Goal: Task Accomplishment & Management: Use online tool/utility

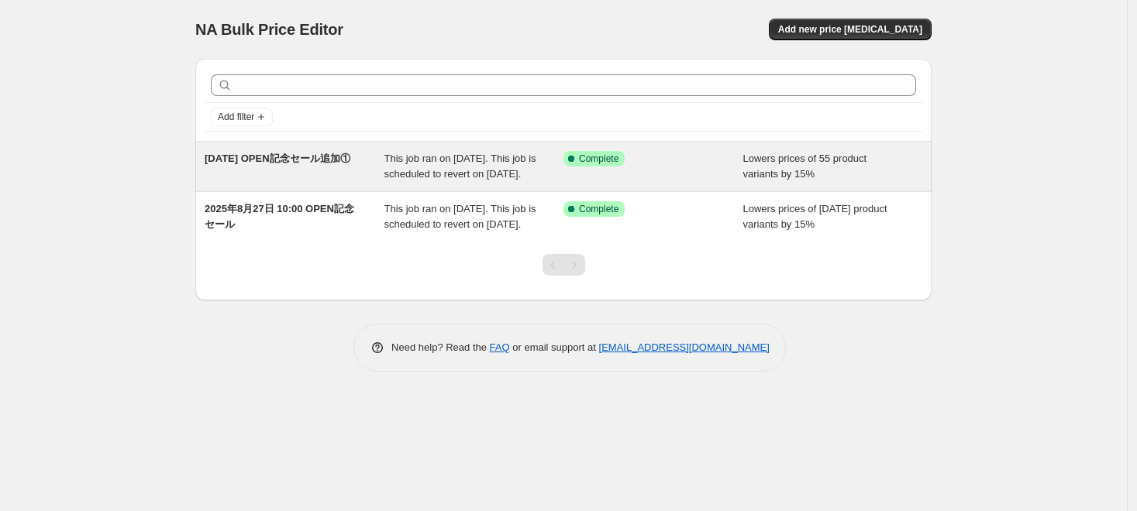
drag, startPoint x: 372, startPoint y: 157, endPoint x: 325, endPoint y: 154, distance: 47.3
click at [325, 154] on span "[DATE] OPEN記念セール追加①" at bounding box center [278, 159] width 146 height 12
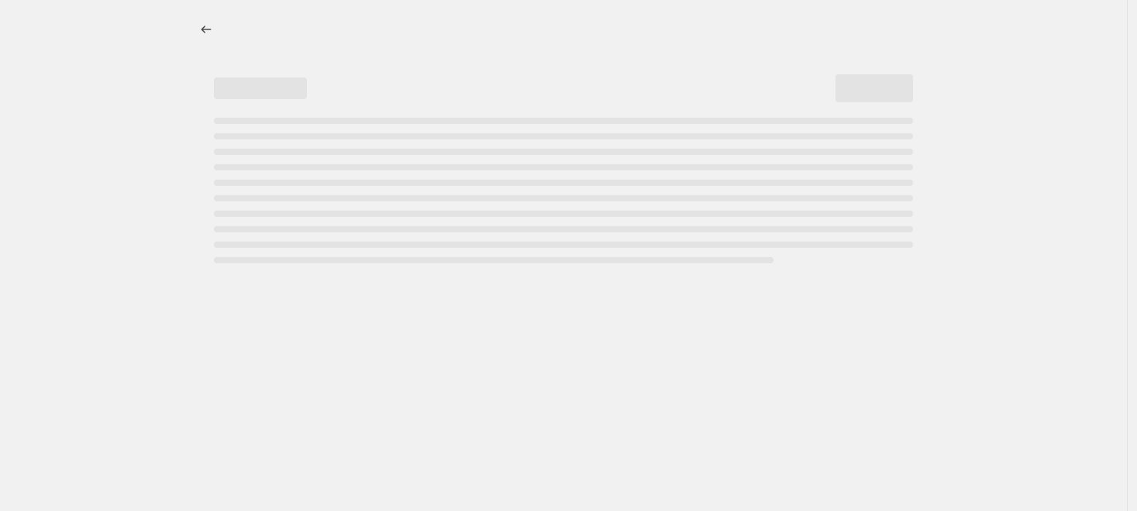
select select "percentage"
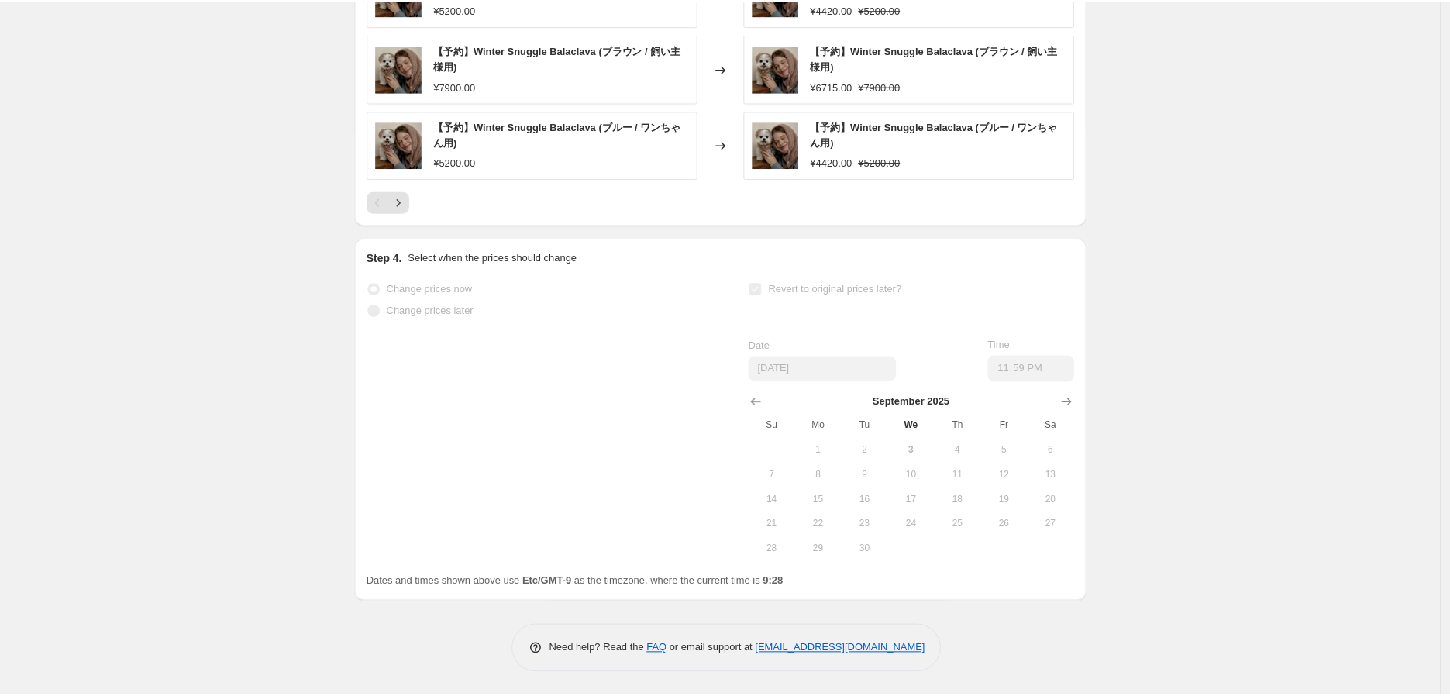
scroll to position [1833, 0]
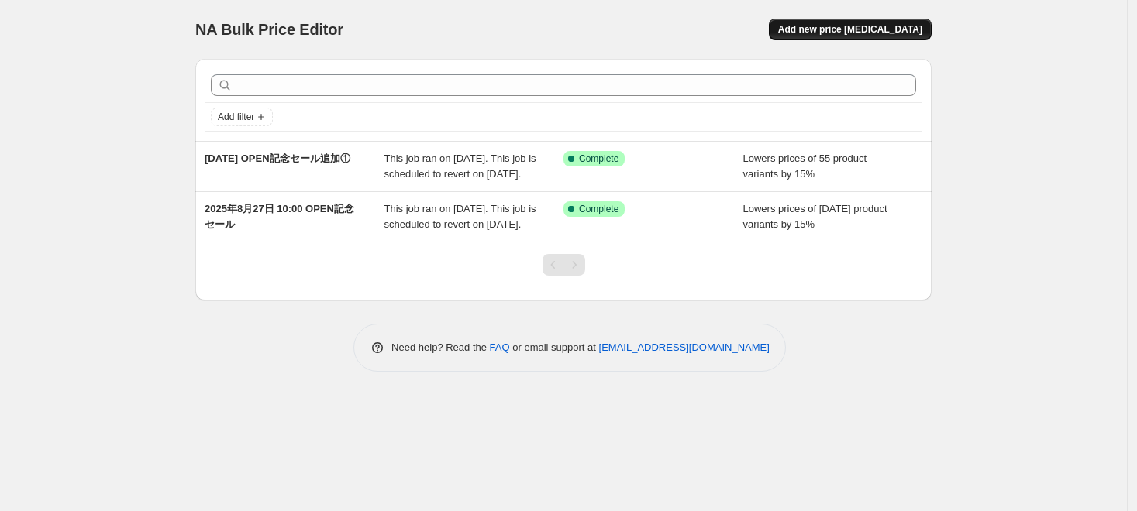
click at [874, 27] on span "Add new price [MEDICAL_DATA]" at bounding box center [850, 29] width 144 height 12
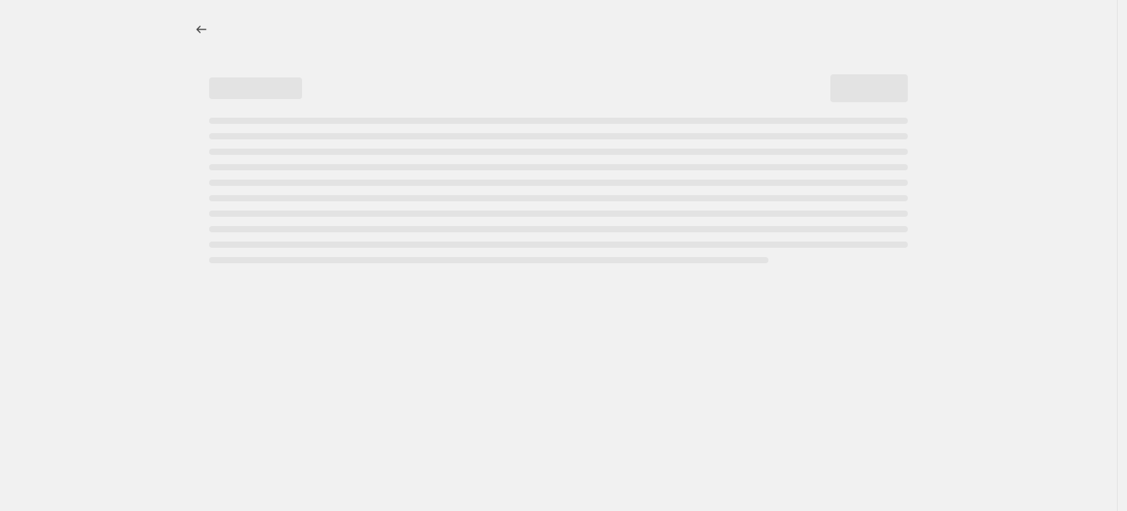
select select "percentage"
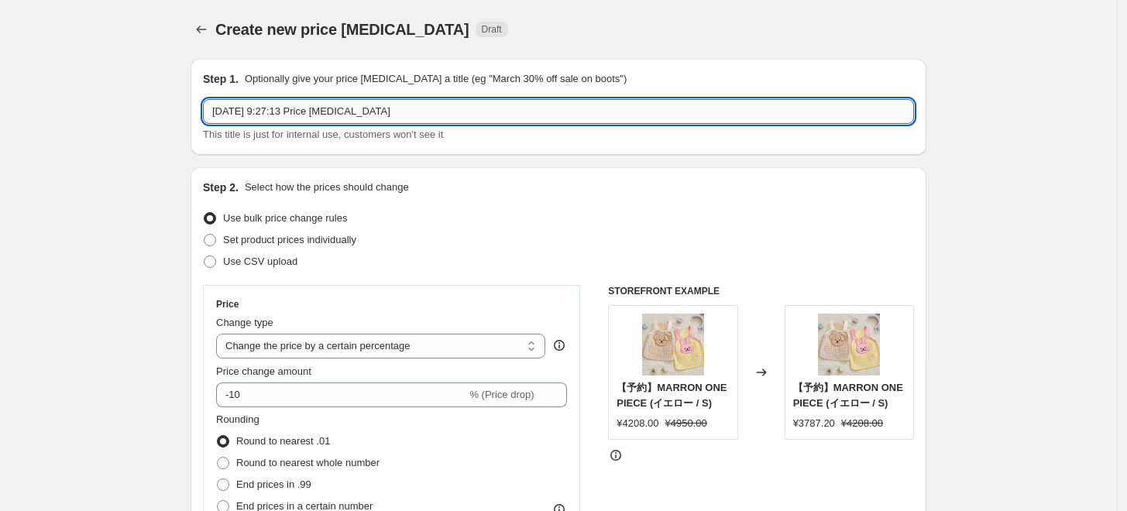
drag, startPoint x: 280, startPoint y: 112, endPoint x: 415, endPoint y: 105, distance: 135.8
click at [415, 107] on input "2025年9月3日 9:27:13 Price change job" at bounding box center [558, 111] width 711 height 25
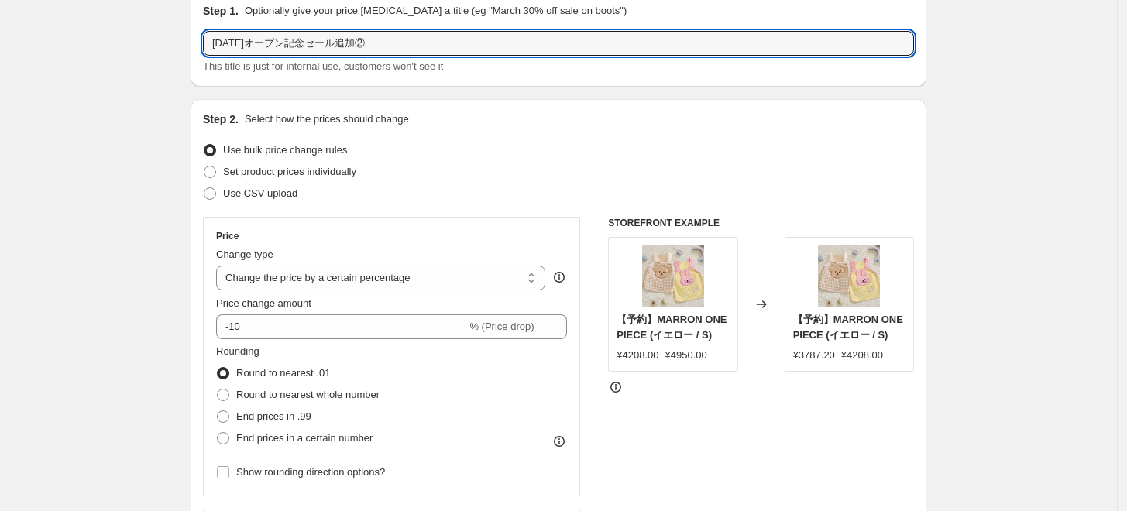
scroll to position [86, 0]
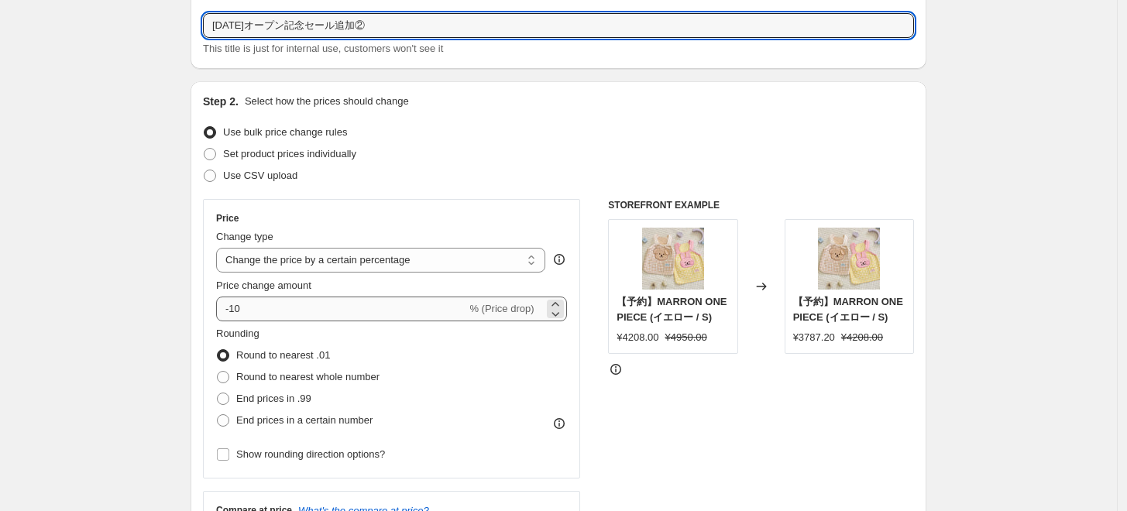
type input "2025年9月3日オープン記念セール追加②"
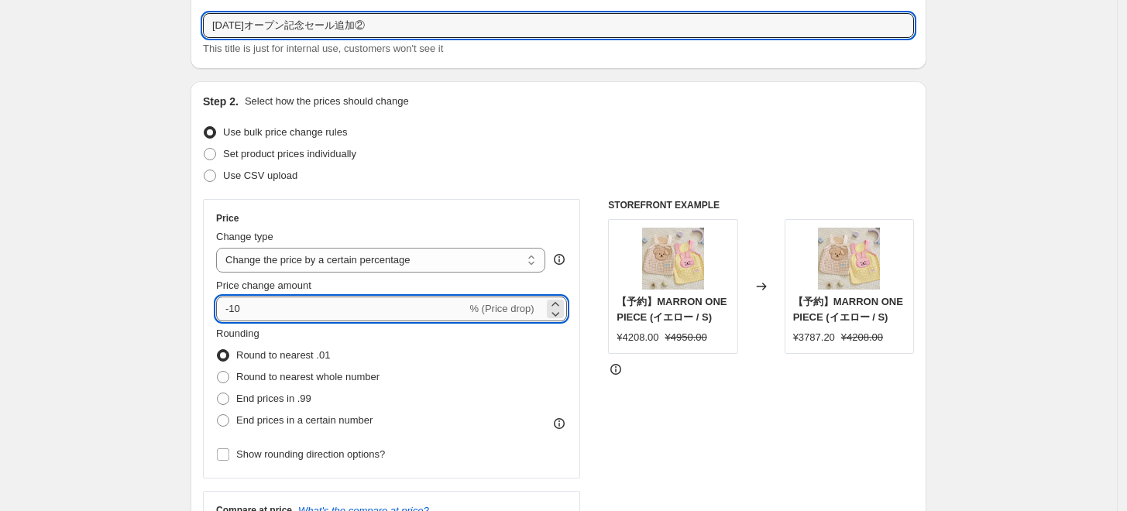
click at [275, 308] on input "-10" at bounding box center [341, 309] width 250 height 25
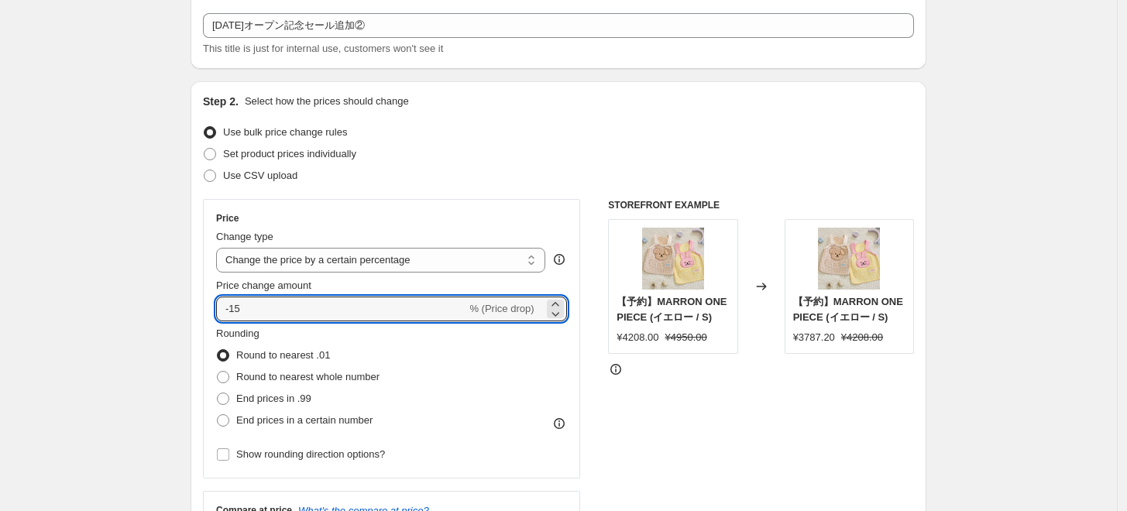
type input "-15"
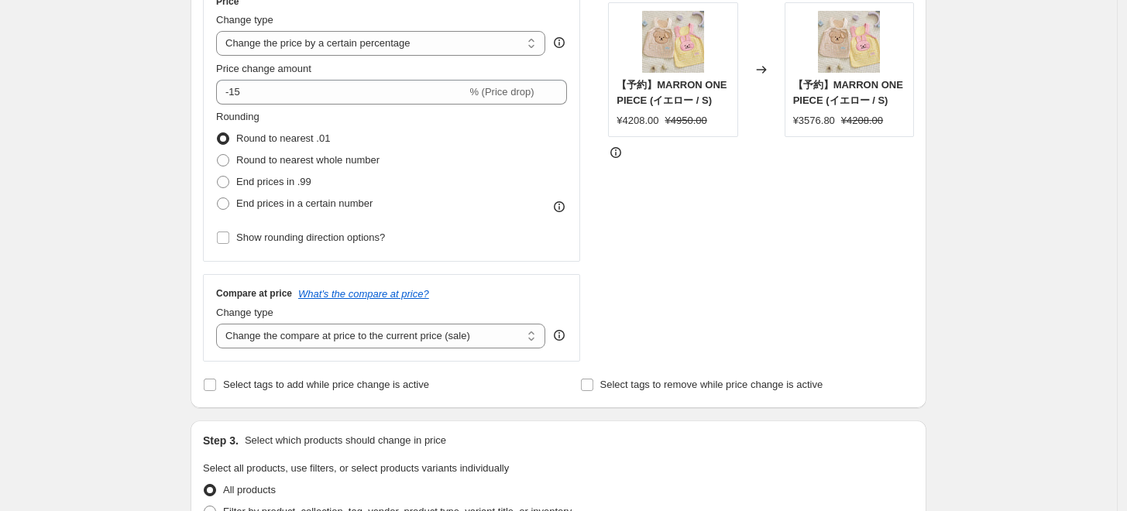
scroll to position [344, 0]
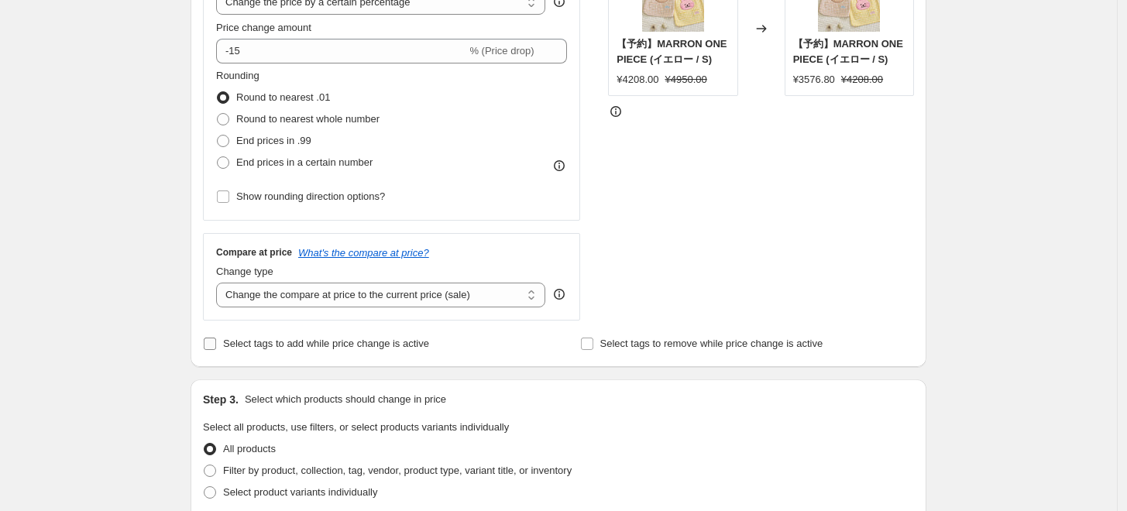
click at [284, 345] on span "Select tags to add while price change is active" at bounding box center [326, 344] width 206 height 12
click at [216, 345] on input "Select tags to add while price change is active" at bounding box center [210, 344] width 12 height 12
checkbox input "true"
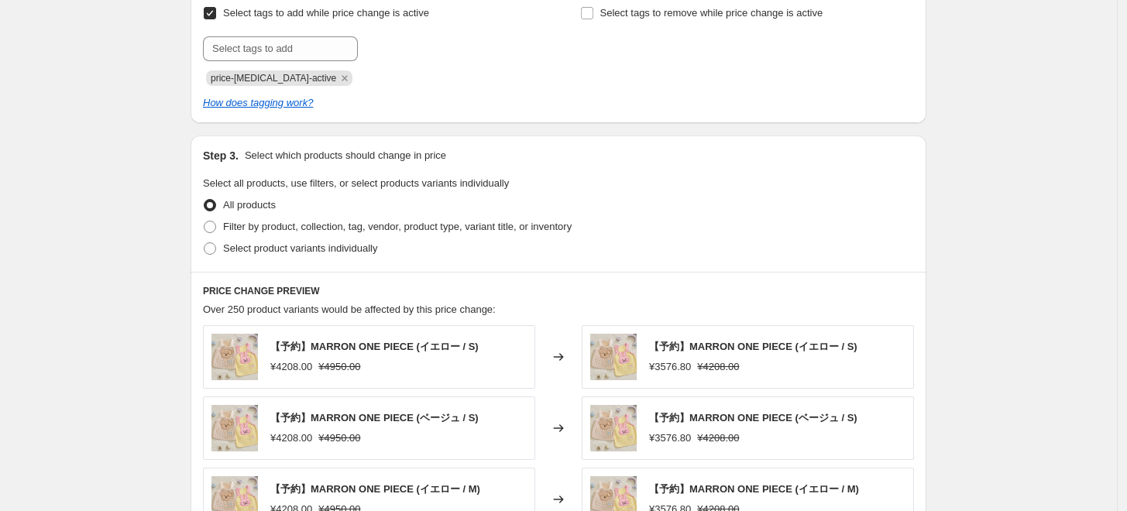
scroll to position [688, 0]
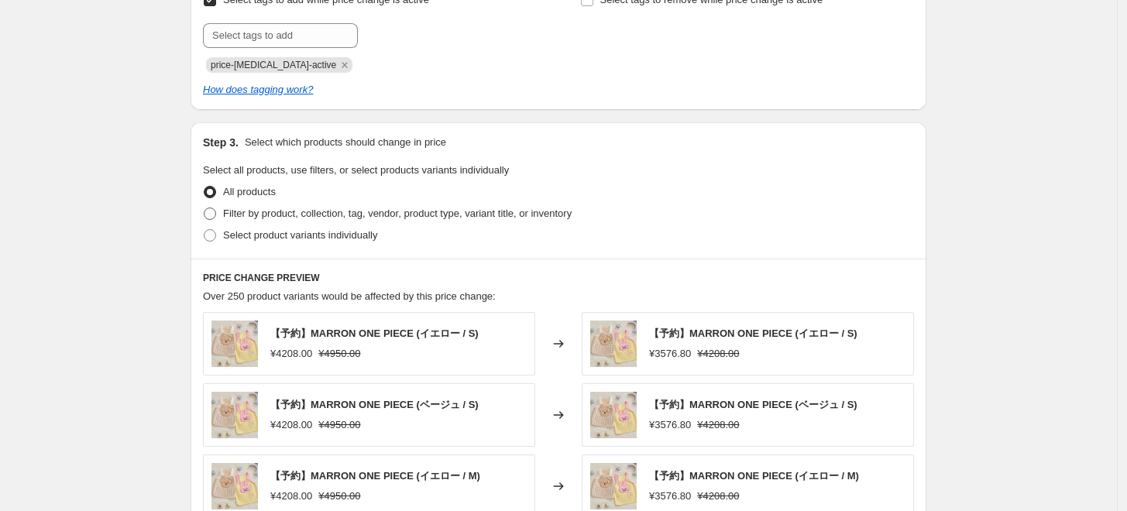
click at [271, 209] on span "Filter by product, collection, tag, vendor, product type, variant title, or inv…" at bounding box center [397, 214] width 349 height 12
click at [205, 208] on input "Filter by product, collection, tag, vendor, product type, variant title, or inv…" at bounding box center [204, 208] width 1 height 1
radio input "true"
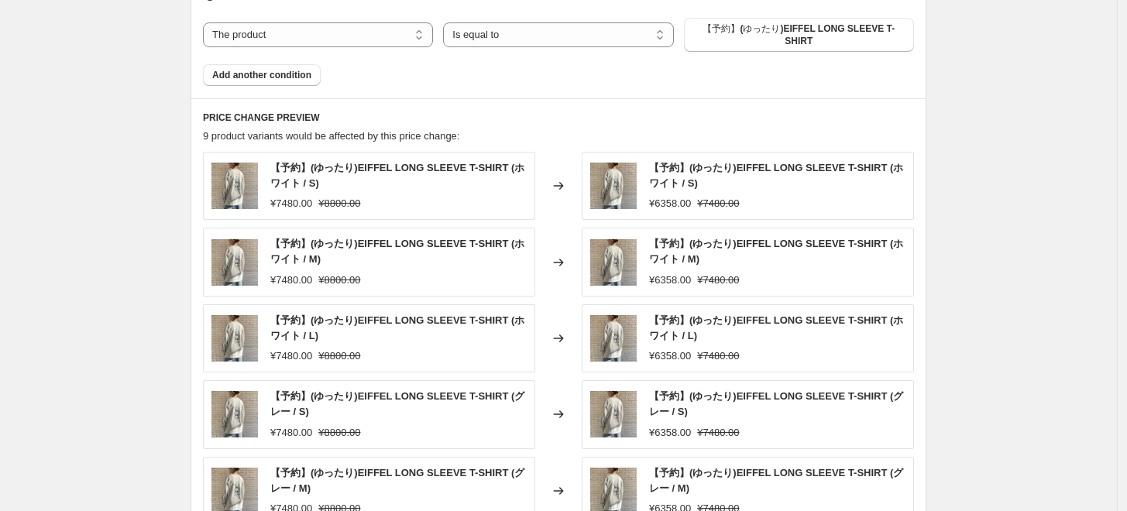
scroll to position [1033, 0]
click at [748, 33] on span "【予約】(ゆったり)EIFFEL LONG SLEEVE T-SHIRT" at bounding box center [799, 34] width 212 height 25
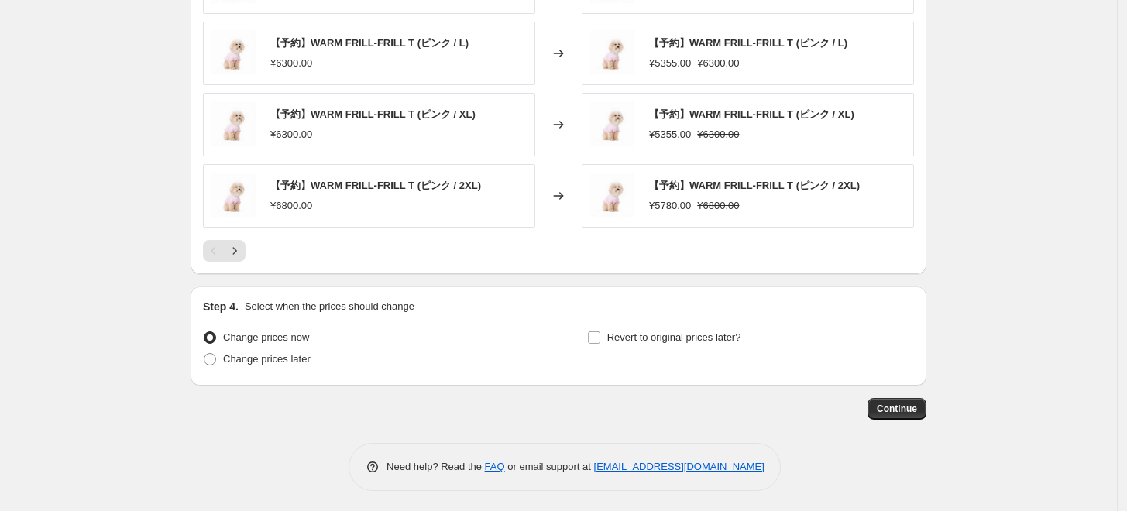
scroll to position [1298, 0]
click at [659, 334] on span "Revert to original prices later?" at bounding box center [674, 335] width 134 height 12
click at [600, 334] on input "Revert to original prices later?" at bounding box center [594, 335] width 12 height 12
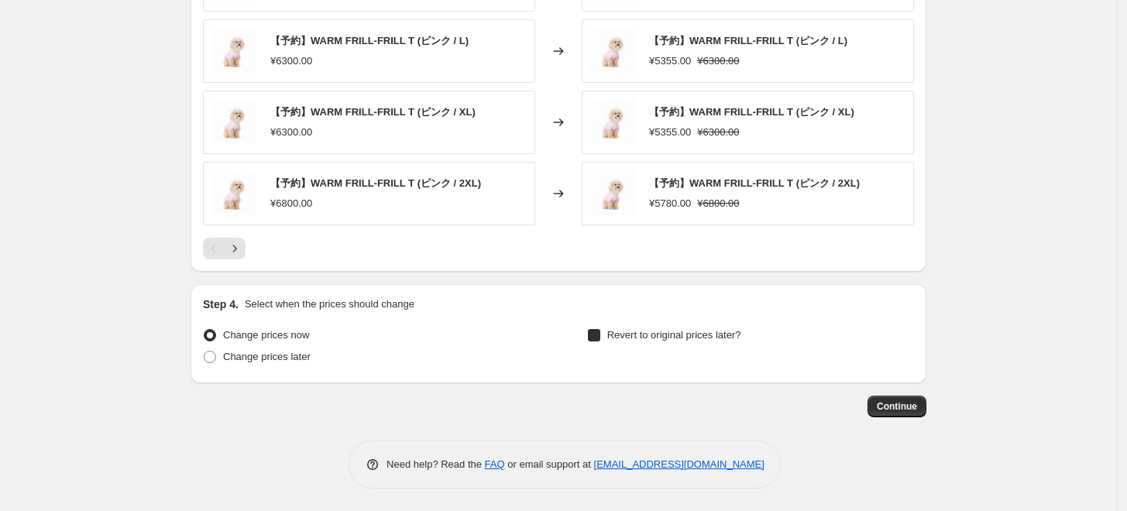
checkbox input "true"
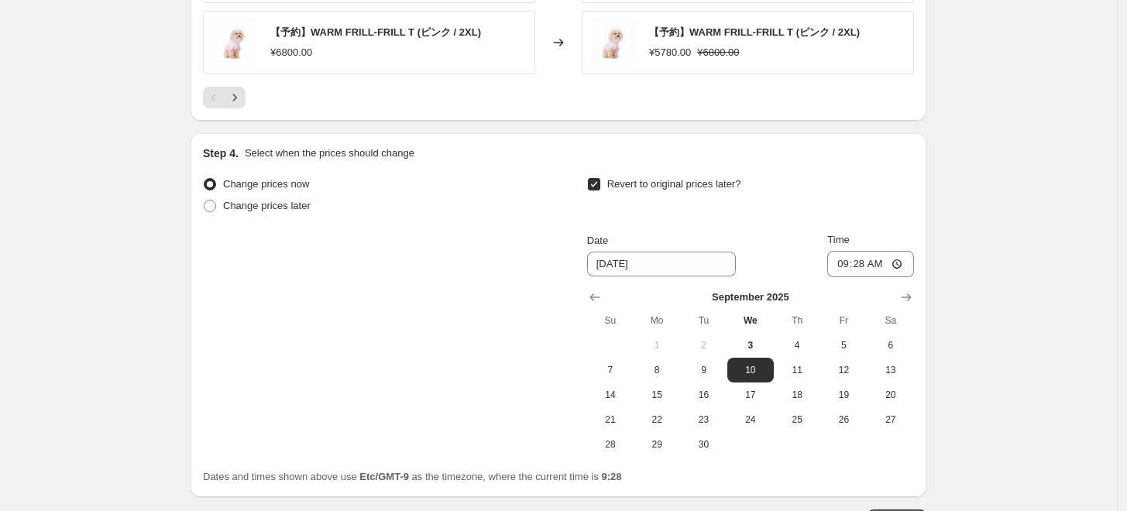
scroll to position [1470, 0]
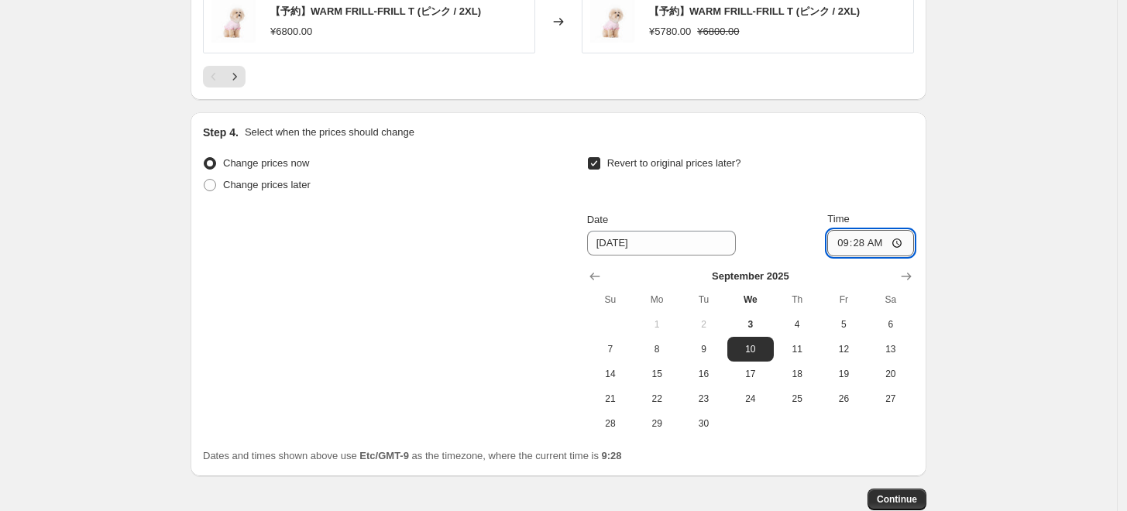
click at [875, 249] on input "09:28" at bounding box center [870, 243] width 87 height 26
click at [869, 239] on input "09:28" at bounding box center [870, 243] width 87 height 26
type input "23:59"
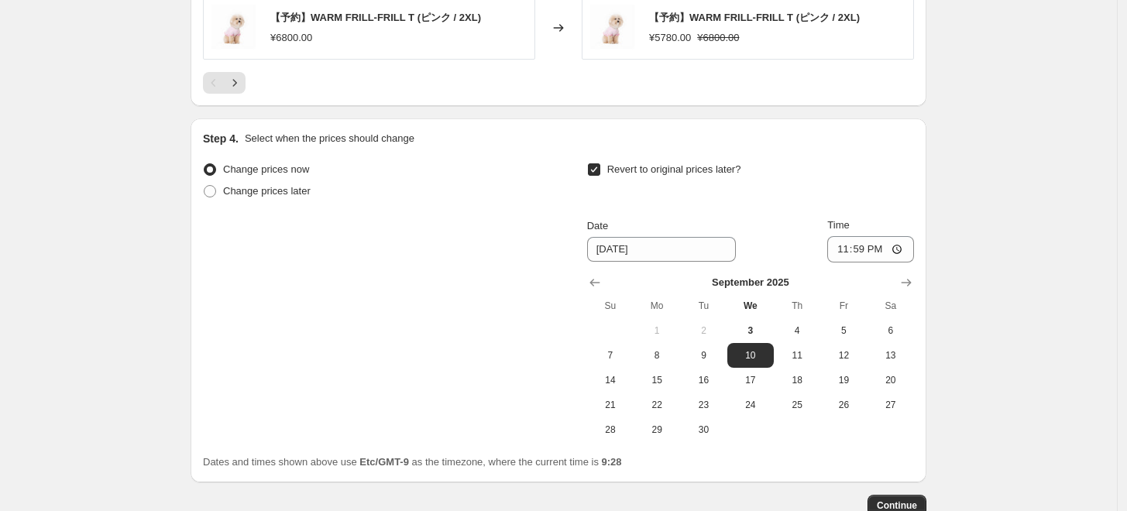
scroll to position [1476, 0]
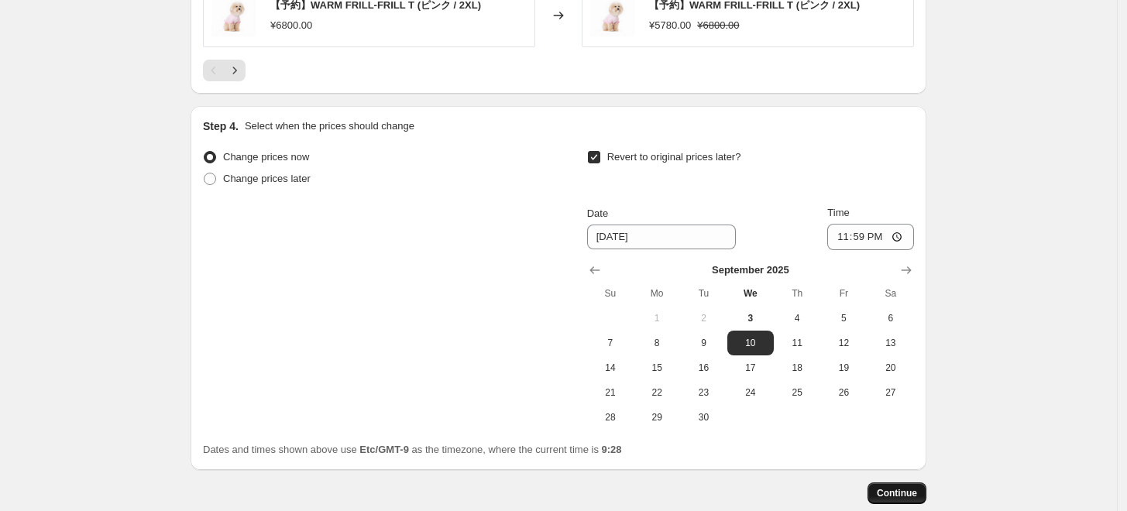
click at [900, 491] on span "Continue" at bounding box center [897, 493] width 40 height 12
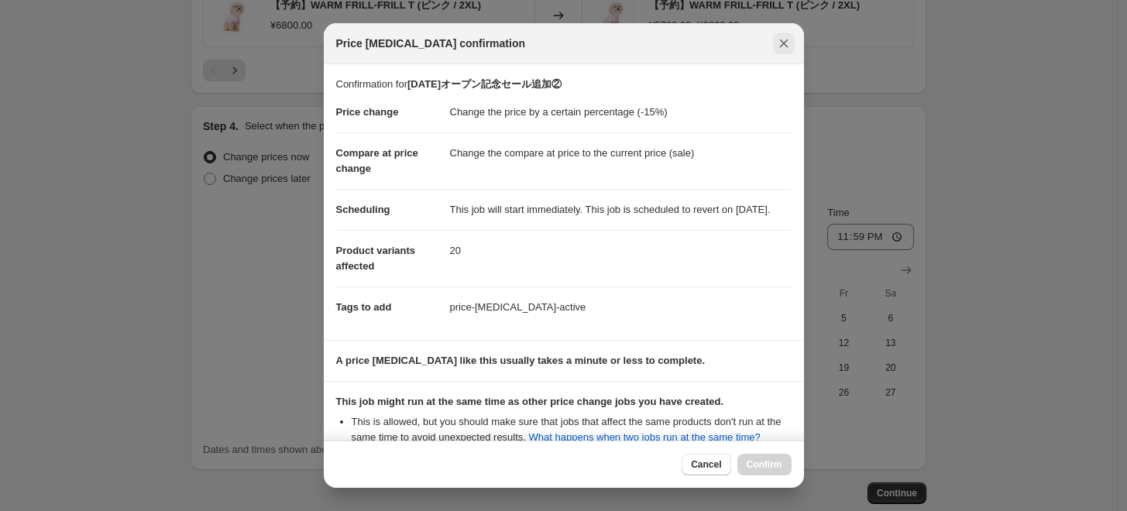
click at [783, 40] on icon "Close" at bounding box center [783, 43] width 15 height 15
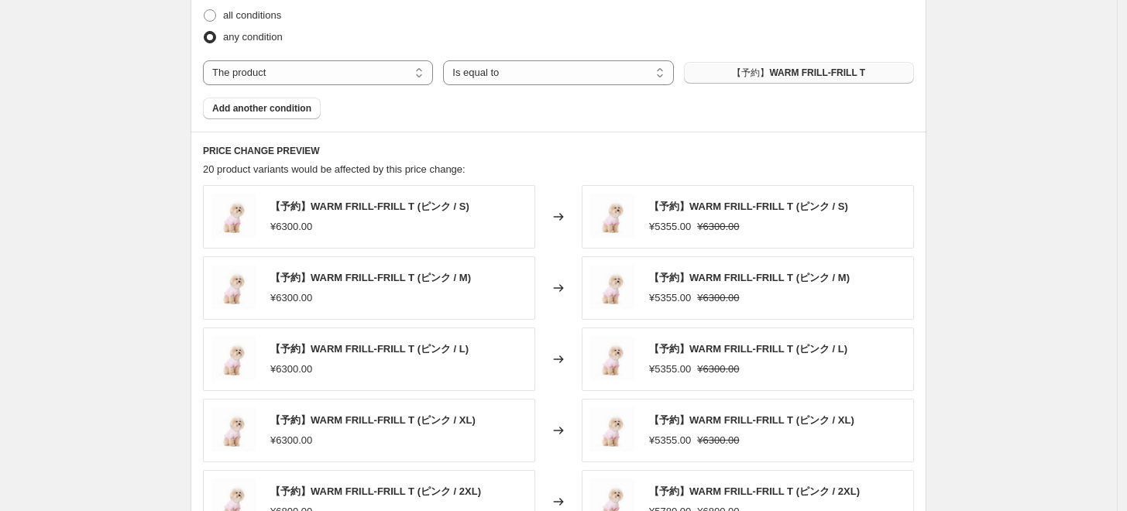
scroll to position [960, 0]
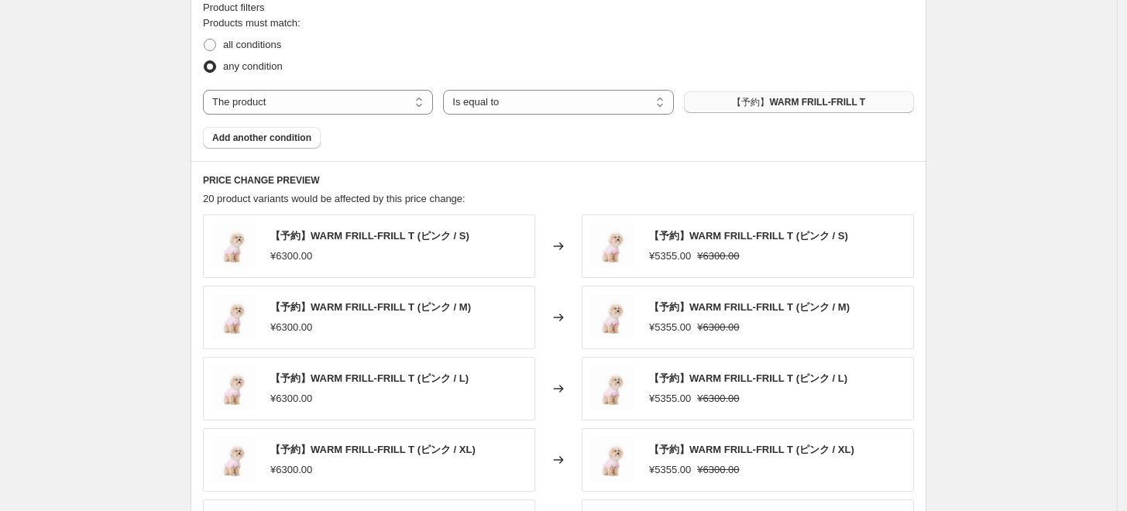
click at [777, 103] on span "【予約】WARM FRILL-FRILL T" at bounding box center [798, 102] width 133 height 12
click at [1007, 355] on div "Create new price change job. This page is ready Create new price change job Dra…" at bounding box center [558, 77] width 1117 height 2075
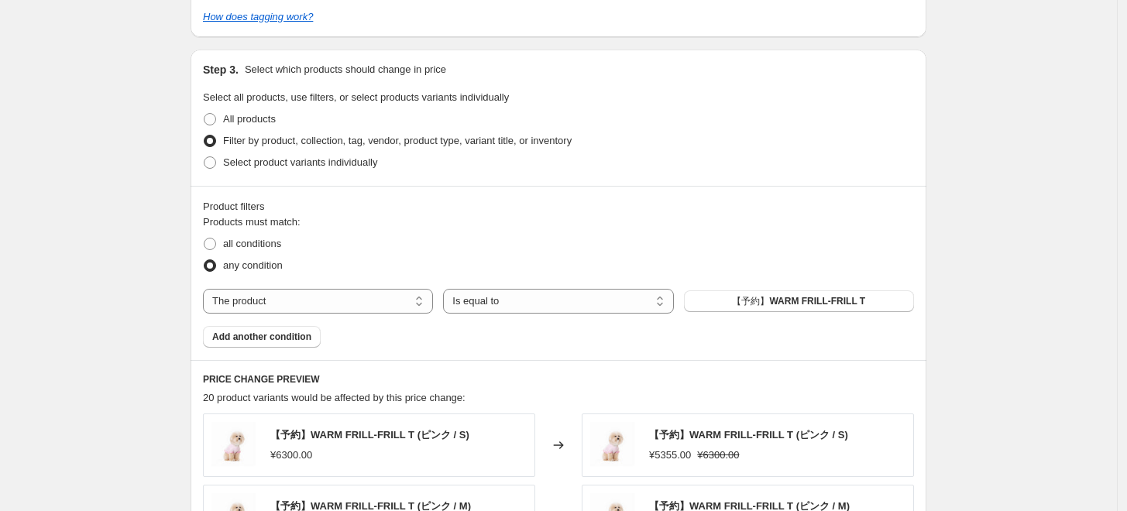
scroll to position [701, 0]
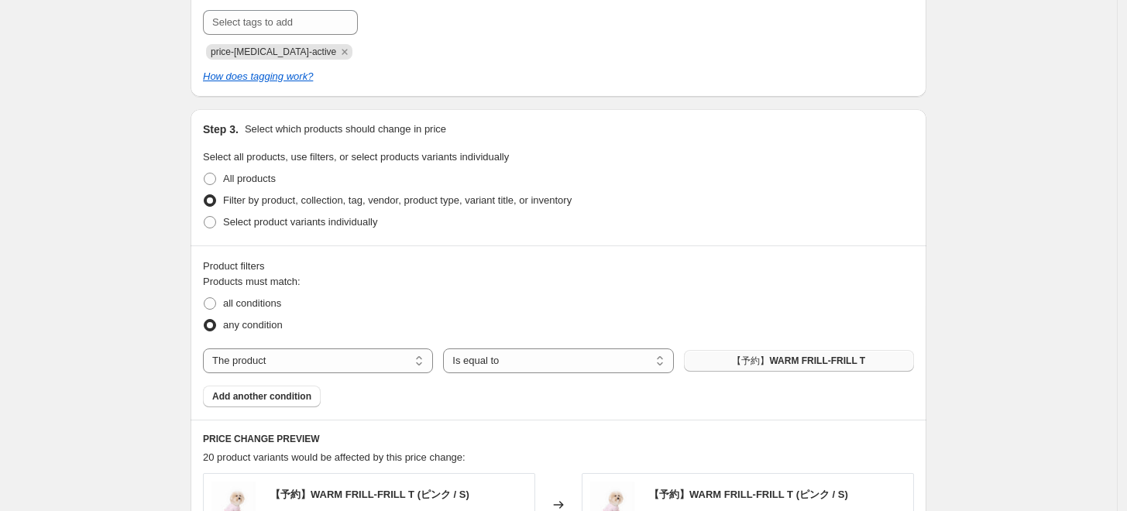
click at [772, 360] on span "【予約】WARM FRILL-FRILL T" at bounding box center [798, 361] width 133 height 12
click at [808, 361] on span "【予約】001 Edition - Tweed Hood Vest" at bounding box center [799, 361] width 171 height 12
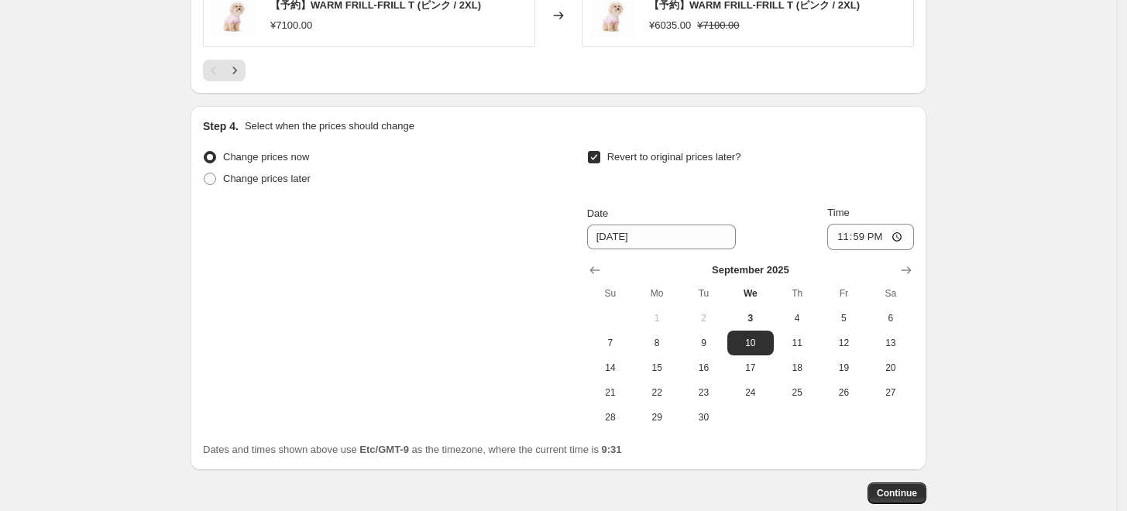
scroll to position [1562, 0]
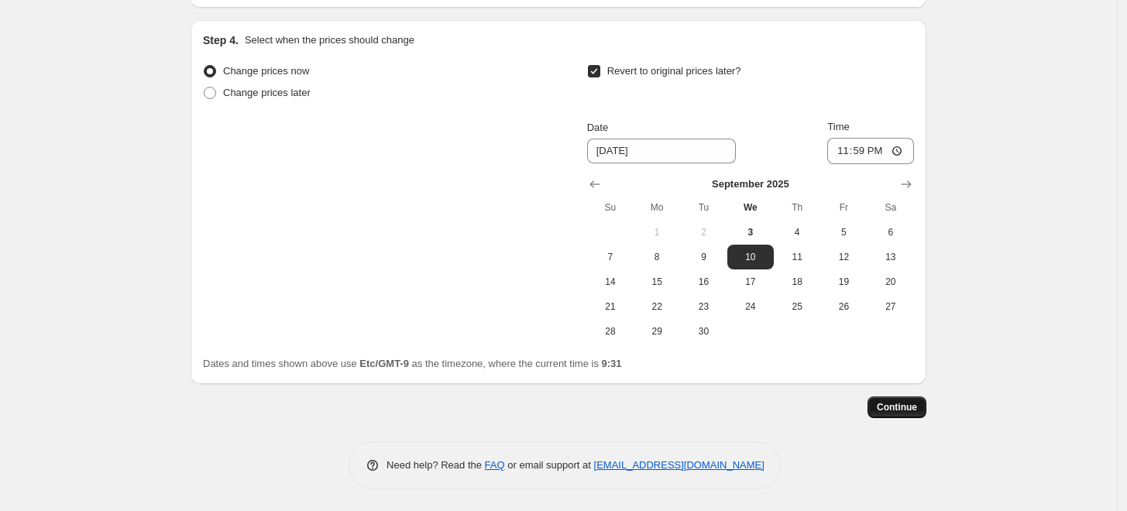
click at [917, 408] on span "Continue" at bounding box center [897, 407] width 40 height 12
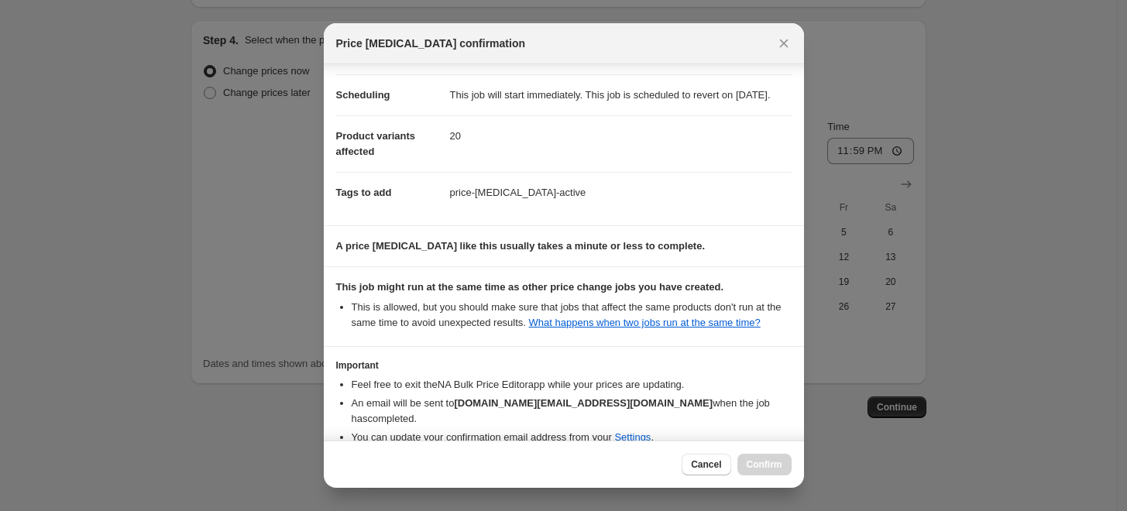
scroll to position [195, 0]
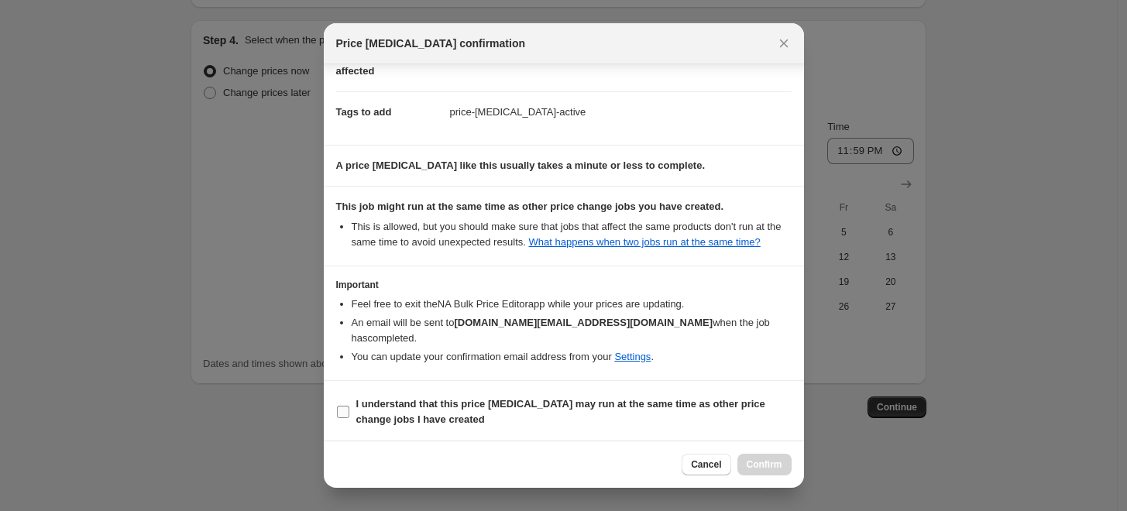
click at [390, 409] on b "I understand that this price change job may run at the same time as other price…" at bounding box center [560, 411] width 409 height 27
click at [349, 409] on input "I understand that this price change job may run at the same time as other price…" at bounding box center [343, 412] width 12 height 12
checkbox input "true"
click at [780, 464] on span "Confirm" at bounding box center [765, 465] width 36 height 12
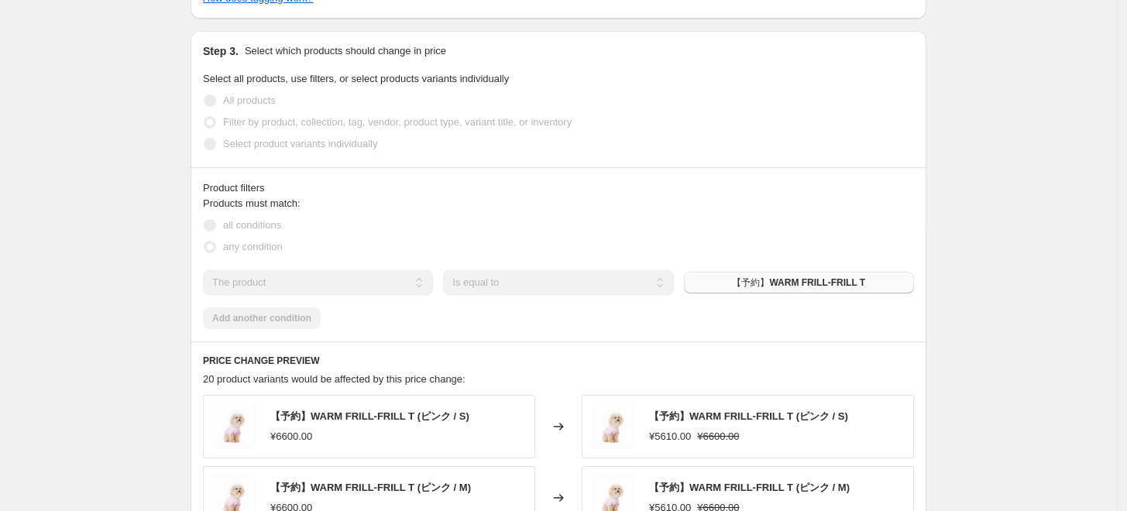
scroll to position [742, 0]
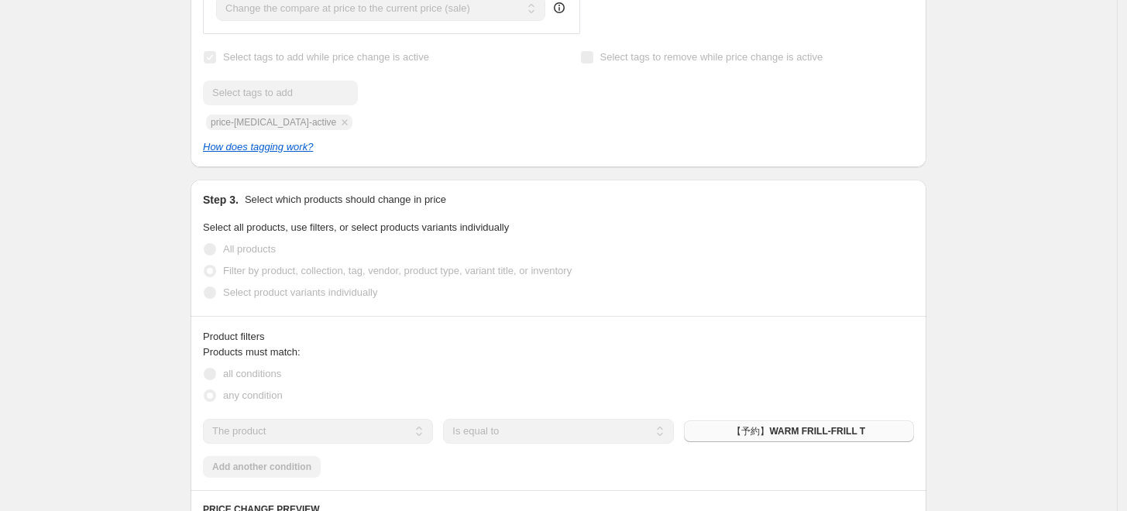
select select "percentage"
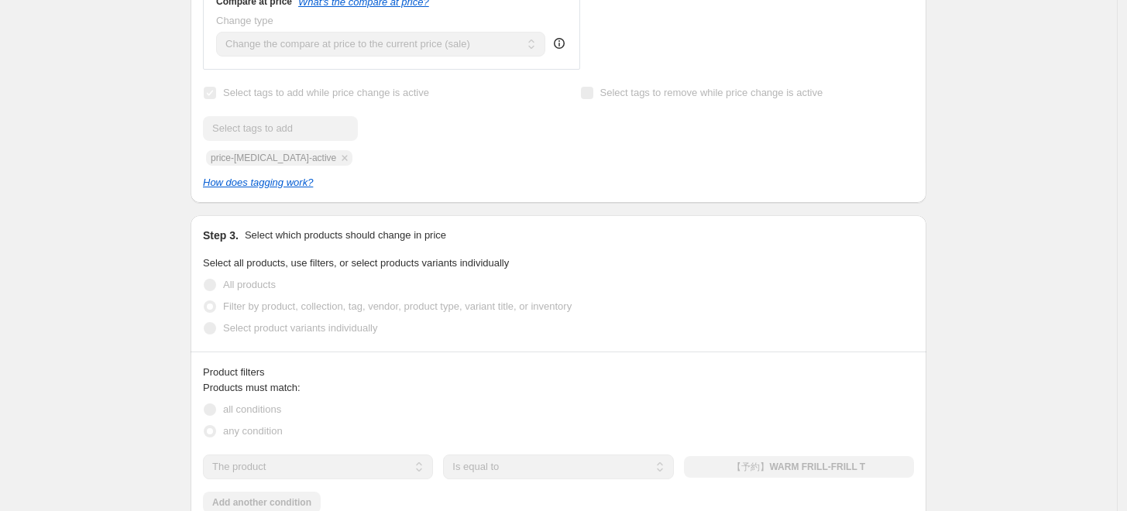
scroll to position [0, 0]
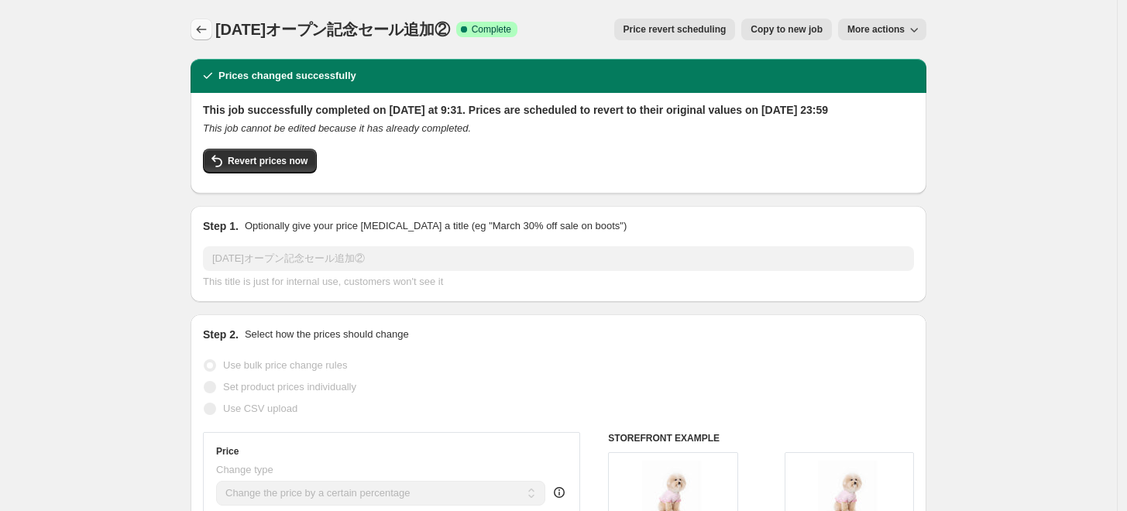
click at [207, 26] on icon "Price change jobs" at bounding box center [201, 29] width 15 height 15
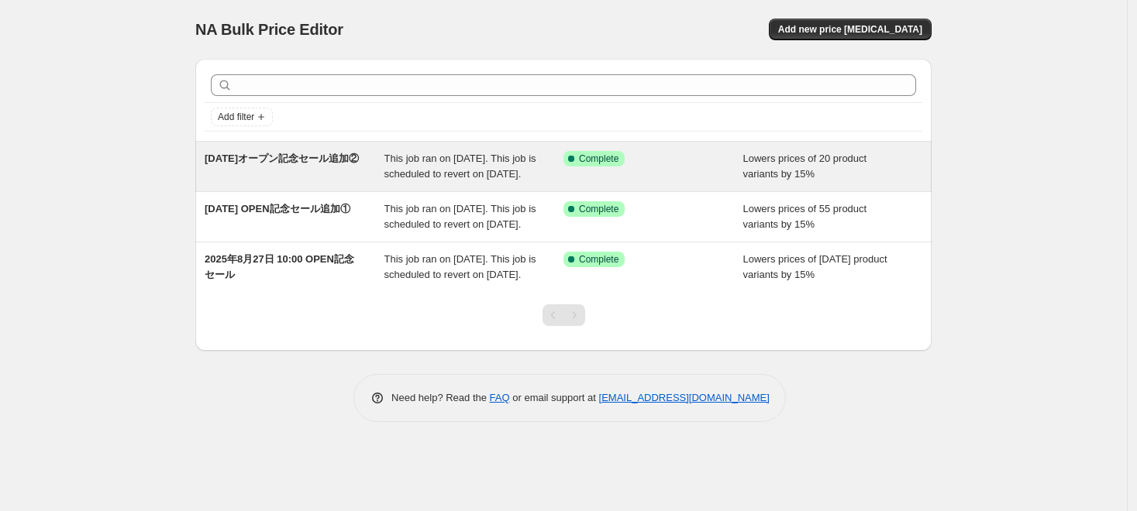
click at [763, 179] on span "Lowers prices of 20 product variants by 15%" at bounding box center [805, 166] width 124 height 27
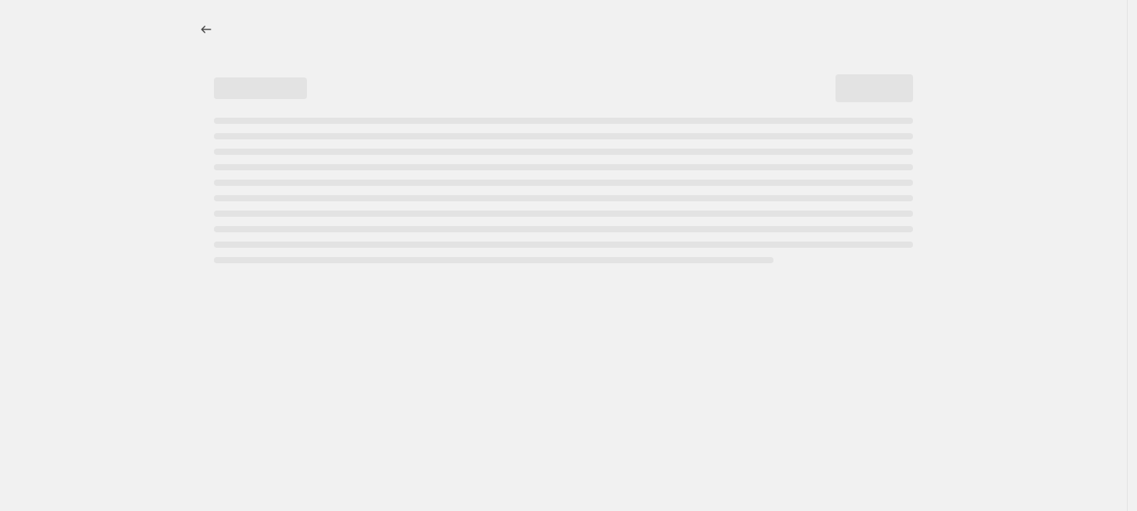
select select "percentage"
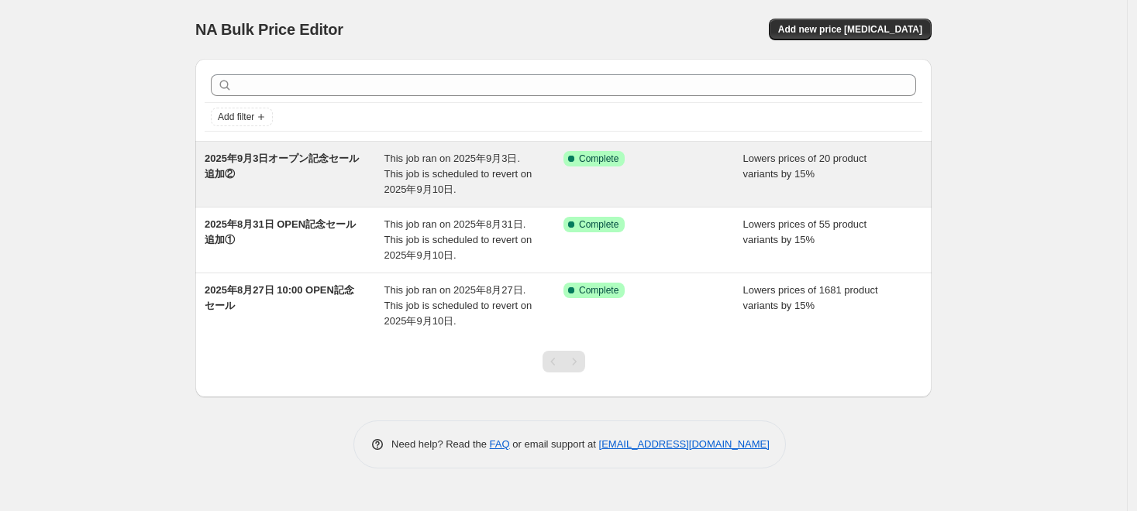
click at [487, 180] on span "This job ran on 2025年9月3日. This job is scheduled to revert on 2025年9月10日." at bounding box center [458, 174] width 148 height 43
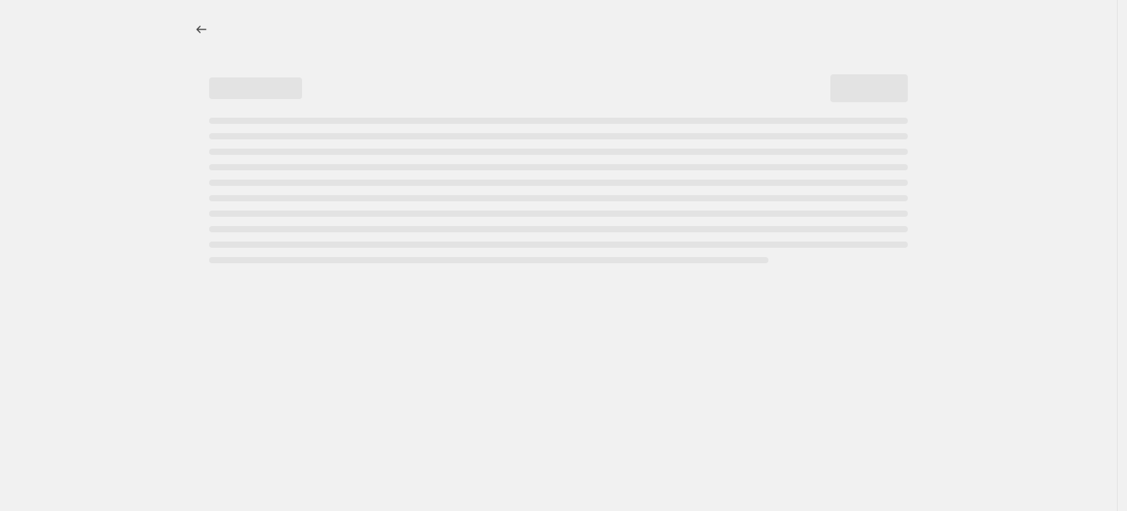
select select "percentage"
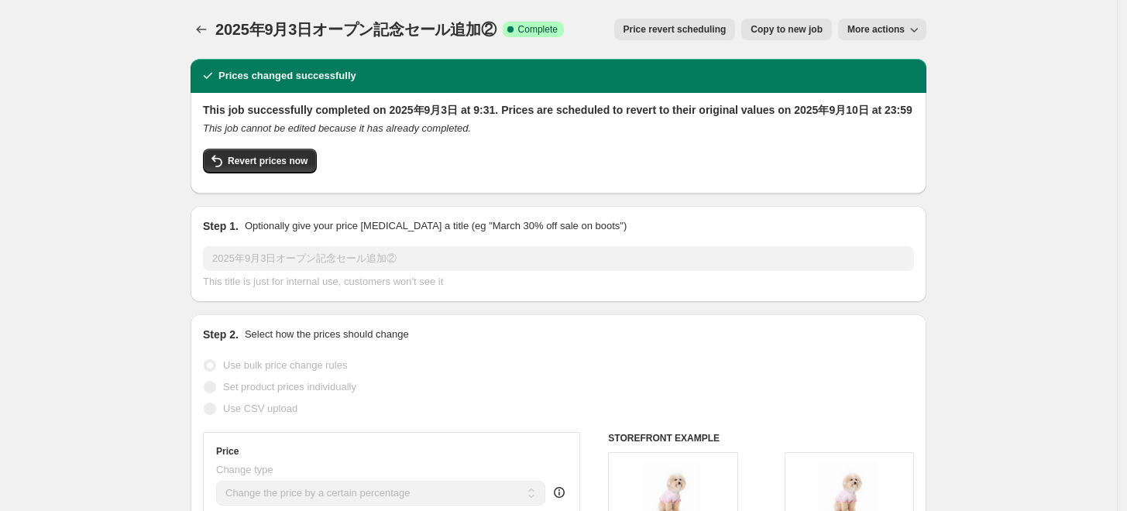
click at [905, 32] on span "More actions" at bounding box center [876, 29] width 57 height 12
drag, startPoint x: 619, startPoint y: 1, endPoint x: 697, endPoint y: 0, distance: 77.5
click at [775, 21] on div "2025年9月3日オープン記念セール追加②. This page is ready 2025年9月3日オープン記念セール追加② Success Complet…" at bounding box center [559, 29] width 736 height 59
click at [563, 59] on div "Prices changed successfully" at bounding box center [559, 76] width 736 height 34
drag, startPoint x: 580, startPoint y: 53, endPoint x: 344, endPoint y: 155, distance: 256.5
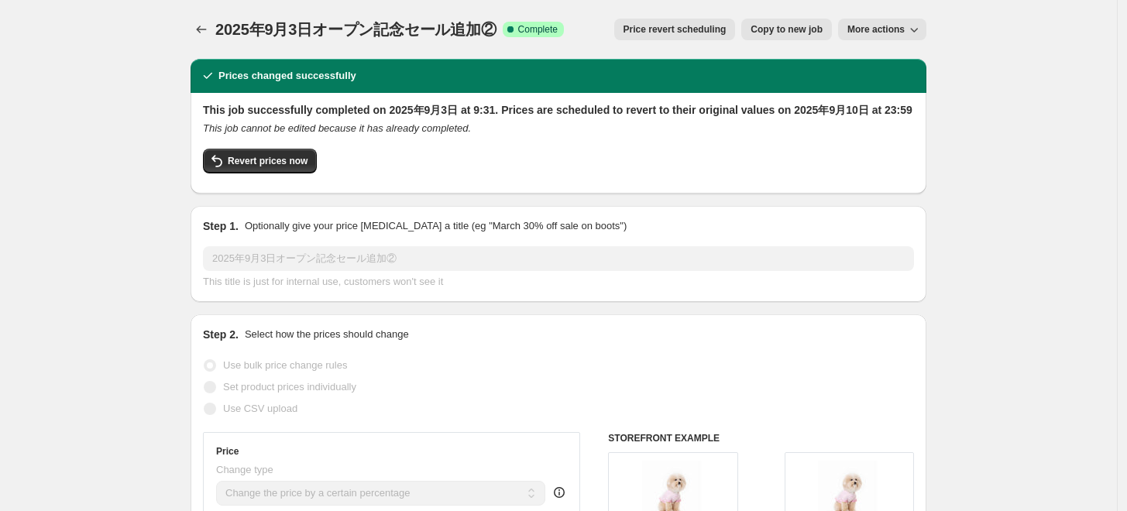
click at [635, 37] on div "2025年9月3日オープン記念セール追加②. This page is ready 2025年9月3日オープン記念セール追加② Success Complet…" at bounding box center [559, 29] width 736 height 59
drag, startPoint x: 273, startPoint y: 172, endPoint x: 204, endPoint y: 142, distance: 75.3
click at [204, 142] on div "This job successfully completed on 2025年9月3日 at 9:31. Prices are scheduled to r…" at bounding box center [559, 143] width 736 height 101
click at [254, 160] on span "Revert prices now" at bounding box center [268, 161] width 80 height 12
checkbox input "false"
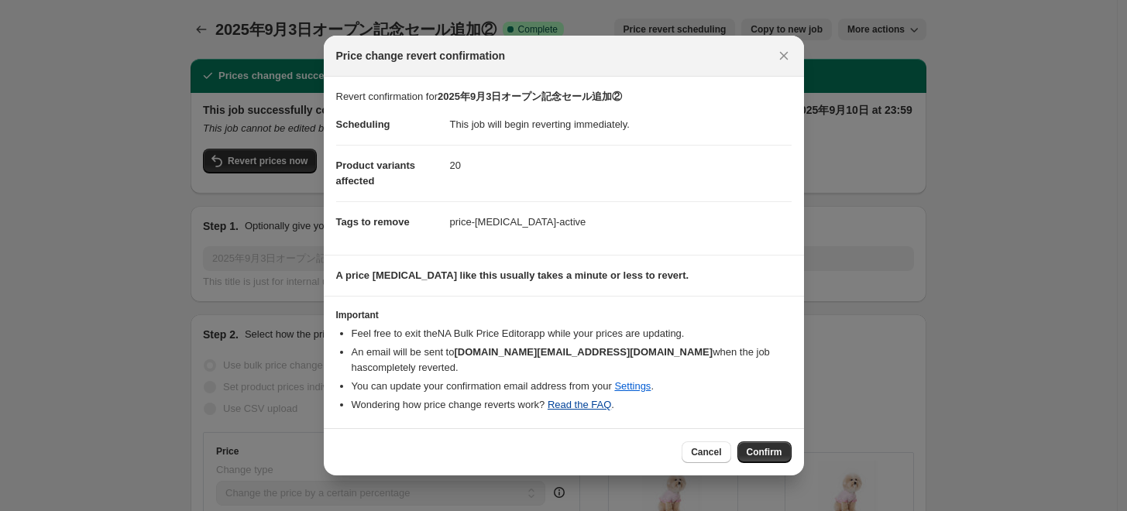
drag, startPoint x: 765, startPoint y: 447, endPoint x: 604, endPoint y: 404, distance: 166.9
click at [762, 446] on span "Confirm" at bounding box center [765, 452] width 36 height 12
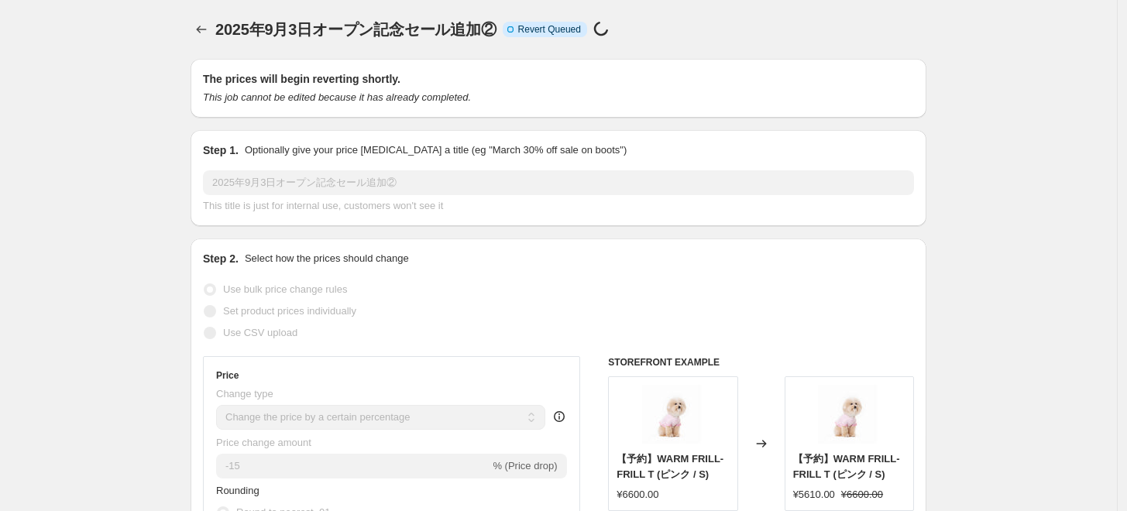
select select "percentage"
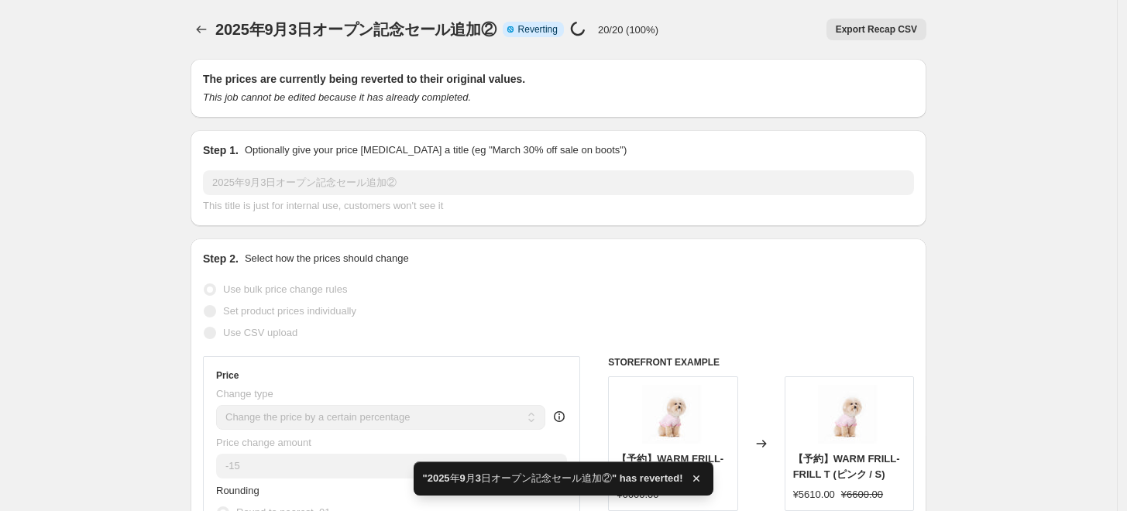
checkbox input "true"
